Goal: Task Accomplishment & Management: Use online tool/utility

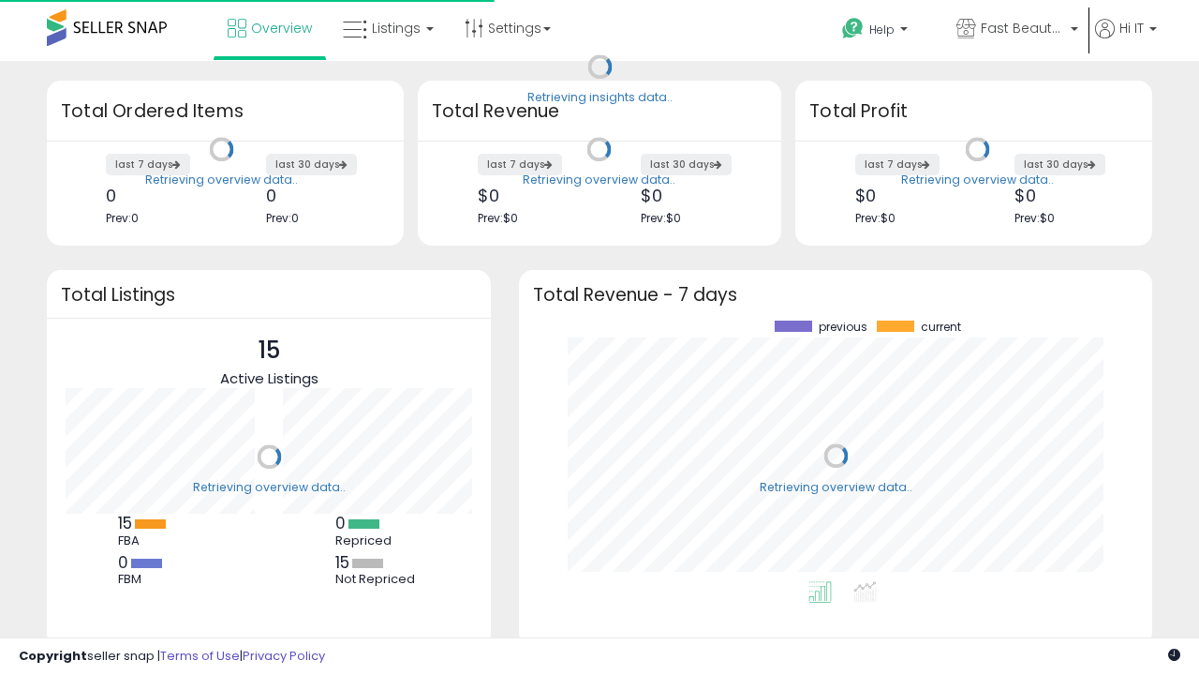
scroll to position [260, 596]
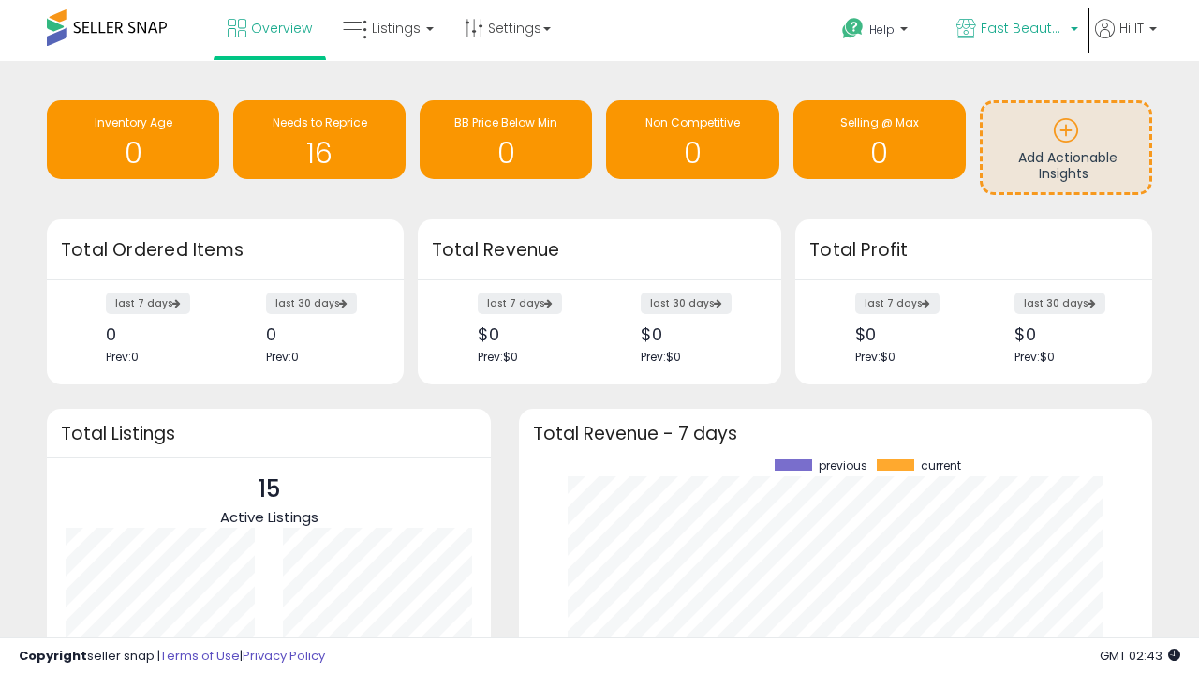
click at [1016, 30] on span "Fast Beauty ([GEOGRAPHIC_DATA])" at bounding box center [1023, 28] width 84 height 19
click at [0, 0] on span "You are Beautiful (IT)" at bounding box center [0, 0] width 0 height 0
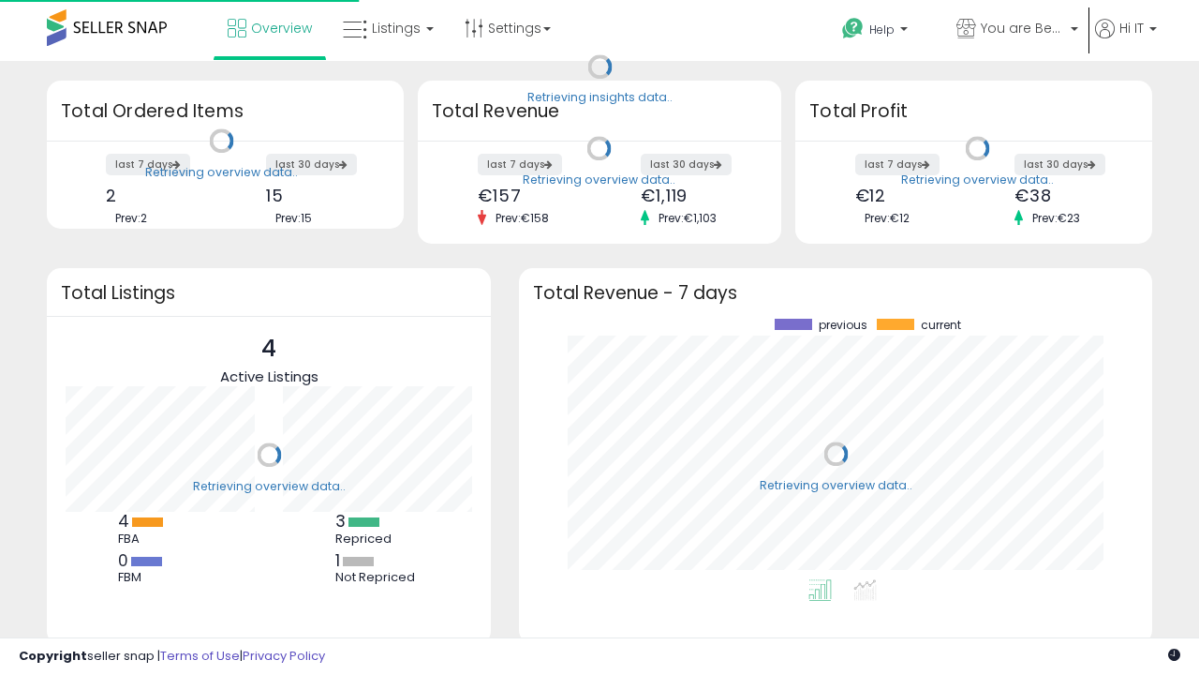
scroll to position [260, 596]
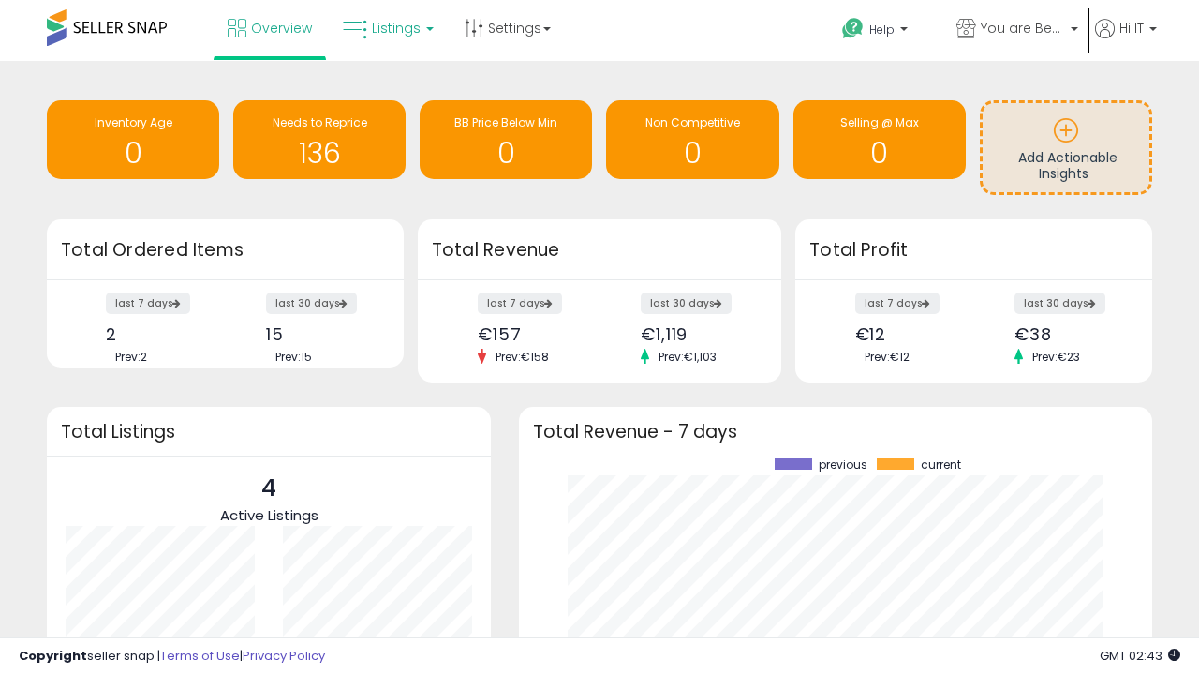
click at [386, 28] on span "Listings" at bounding box center [396, 28] width 49 height 19
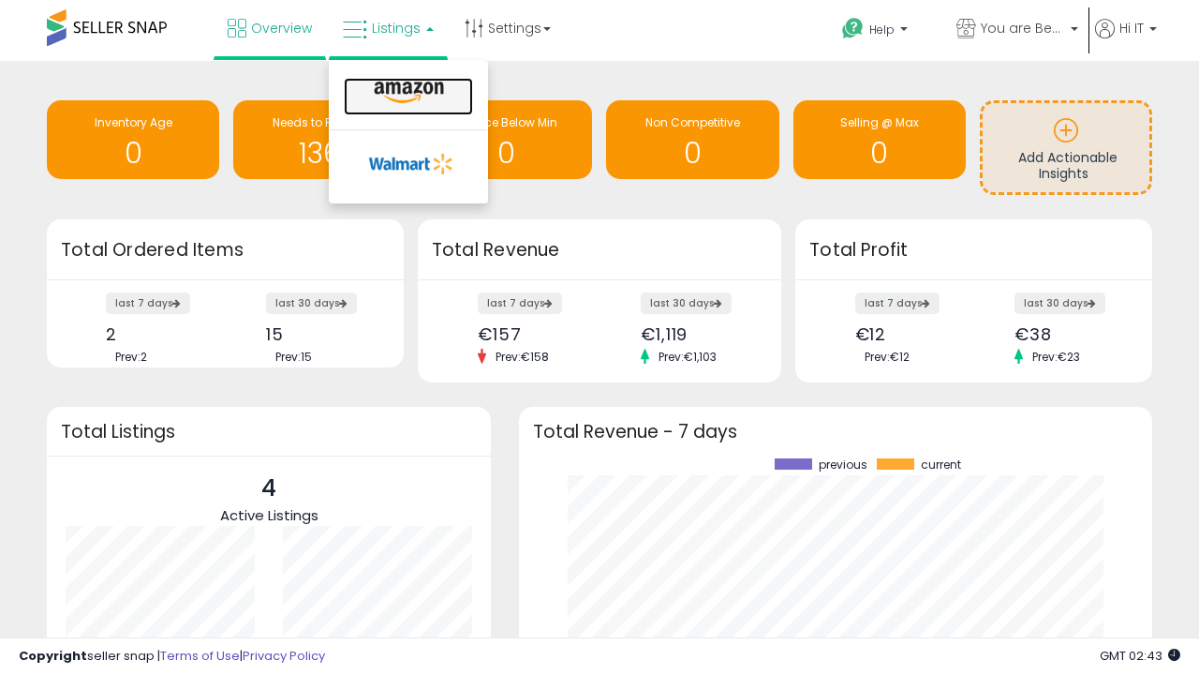
click at [407, 93] on icon at bounding box center [409, 93] width 82 height 24
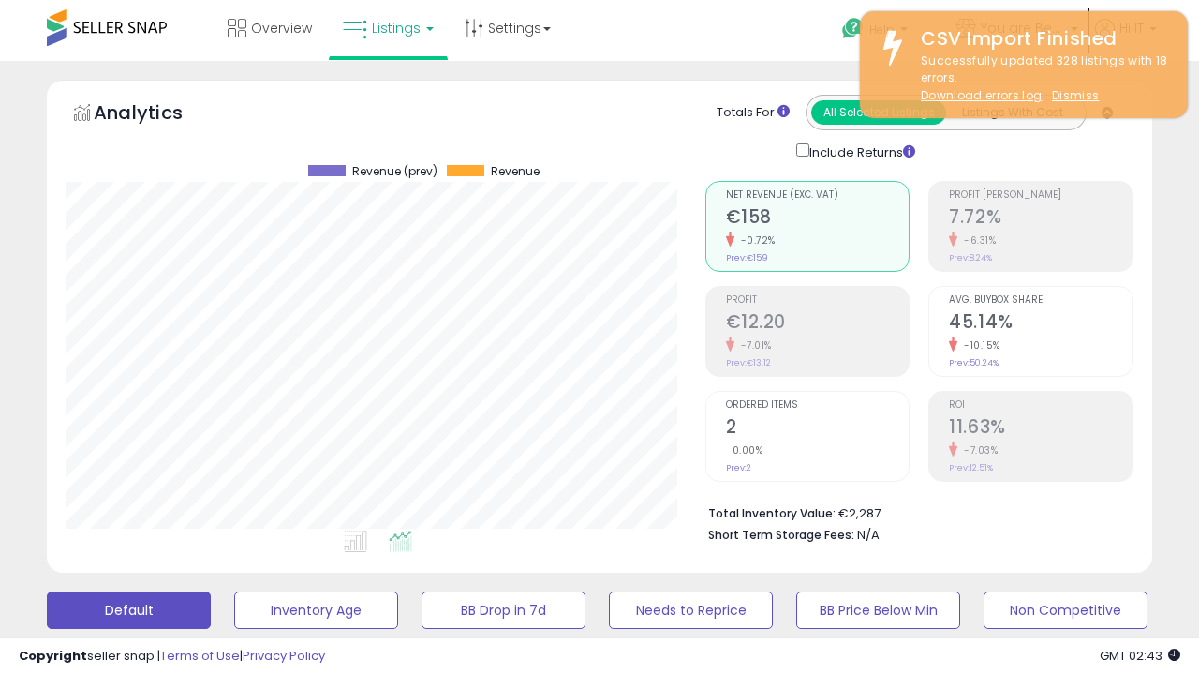
scroll to position [384, 639]
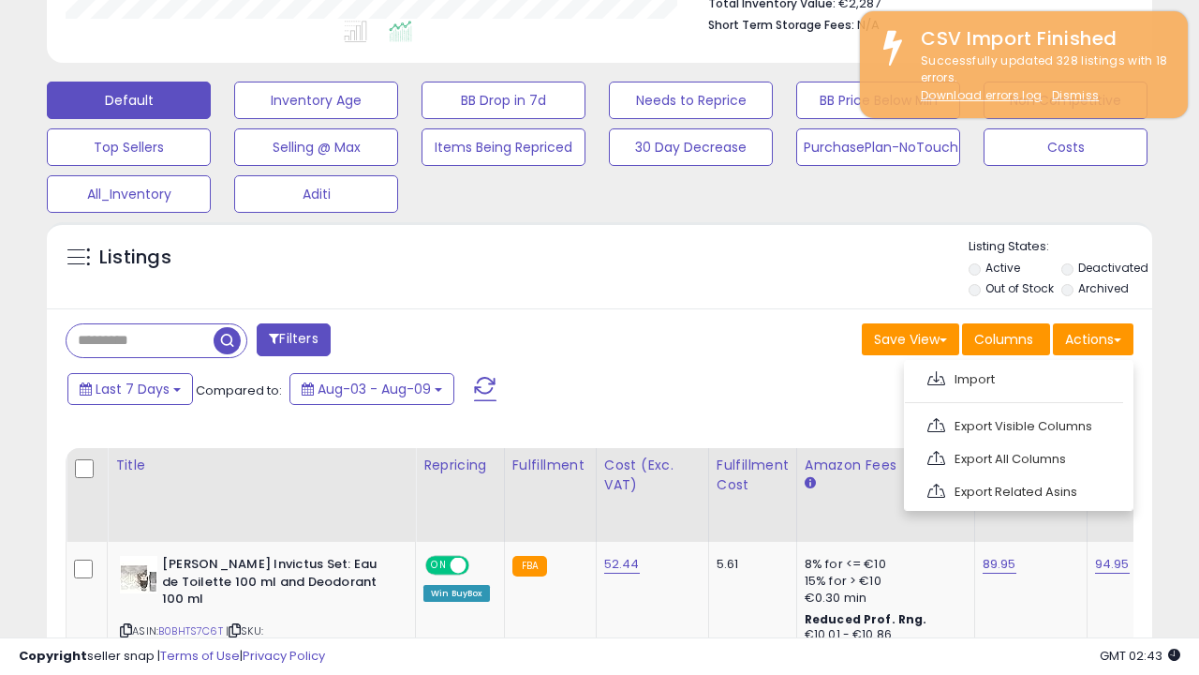
click at [936, 376] on span at bounding box center [936, 378] width 18 height 14
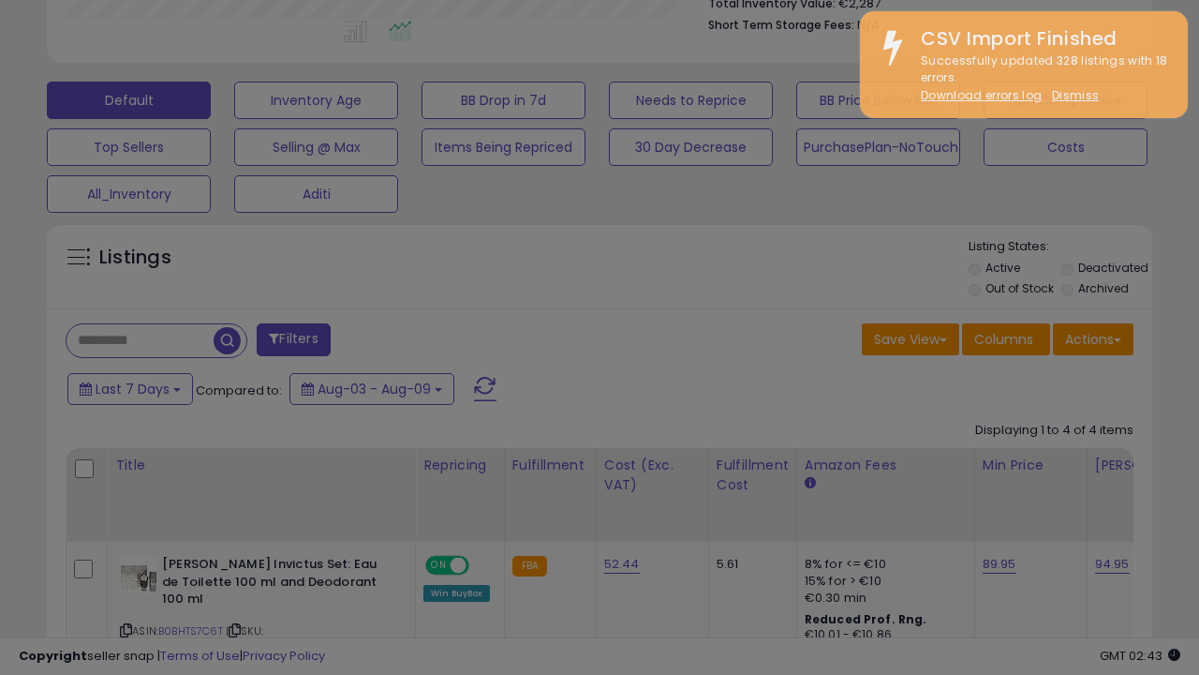
type input "**********"
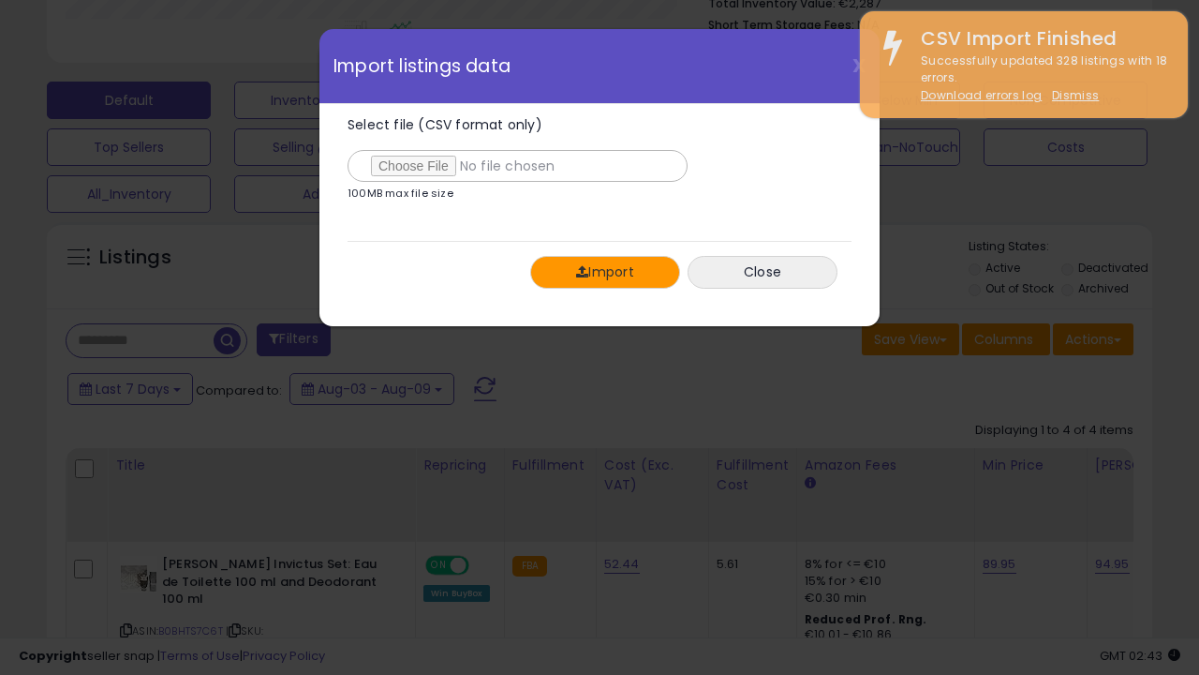
click at [604, 272] on button "Import" at bounding box center [605, 272] width 150 height 33
